Goal: Check status: Check status

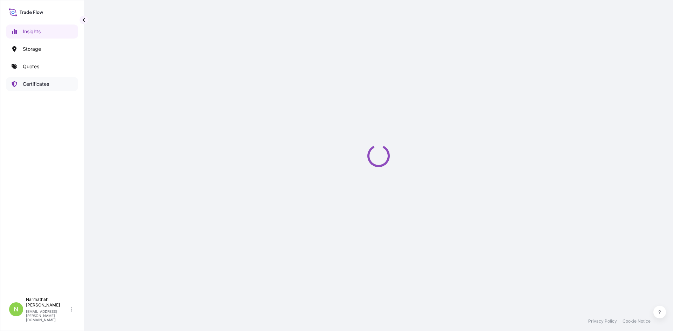
select select "2025"
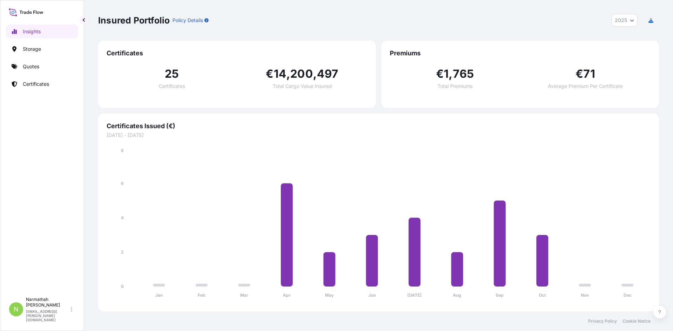
click at [46, 80] on link "Certificates" at bounding box center [42, 84] width 72 height 14
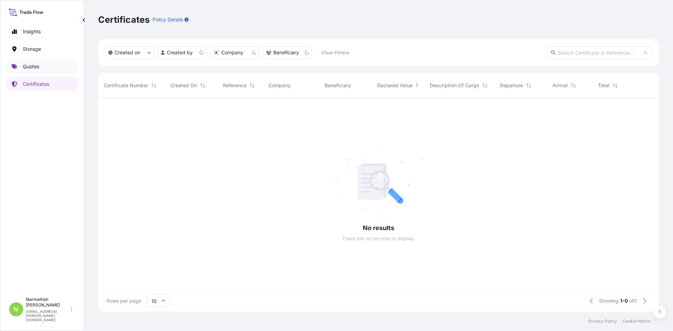
scroll to position [6, 6]
click at [54, 51] on link "Storage" at bounding box center [42, 49] width 72 height 14
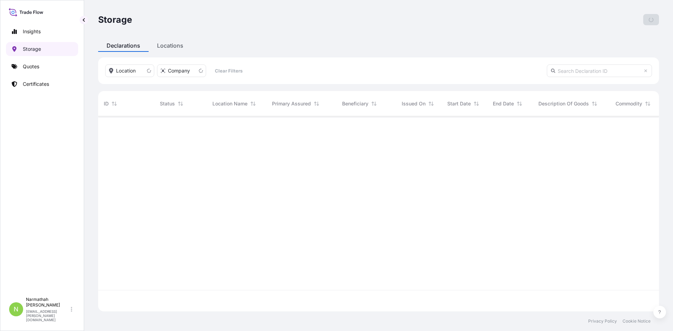
scroll to position [194, 556]
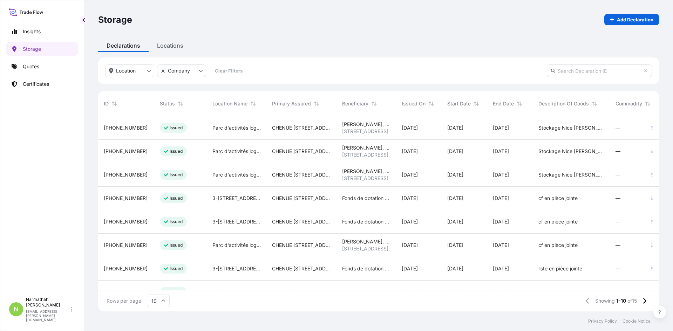
click at [593, 73] on input "text" at bounding box center [599, 71] width 105 height 13
type input "dumas"
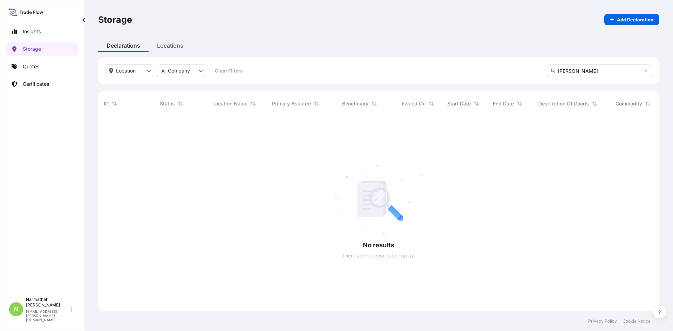
scroll to position [215, 556]
click at [203, 102] on div "Status" at bounding box center [180, 103] width 53 height 25
click at [184, 103] on button "Sort" at bounding box center [180, 104] width 8 height 8
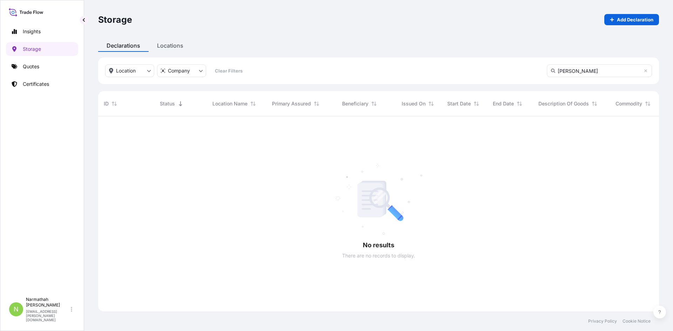
click at [104, 104] on div "ID" at bounding box center [126, 103] width 56 height 25
click at [42, 52] on link "Storage" at bounding box center [42, 49] width 72 height 14
click at [66, 88] on link "Certificates" at bounding box center [42, 84] width 72 height 14
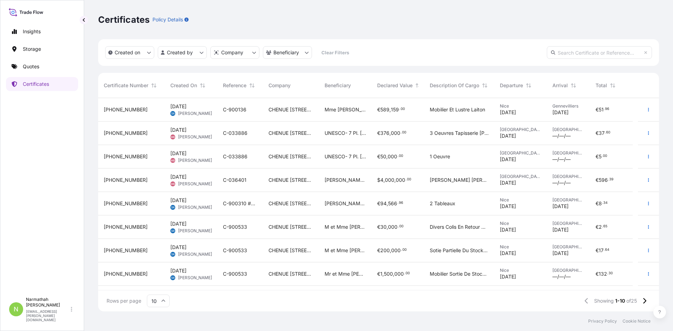
click at [37, 54] on link "Storage" at bounding box center [42, 49] width 72 height 14
